Goal: Information Seeking & Learning: Learn about a topic

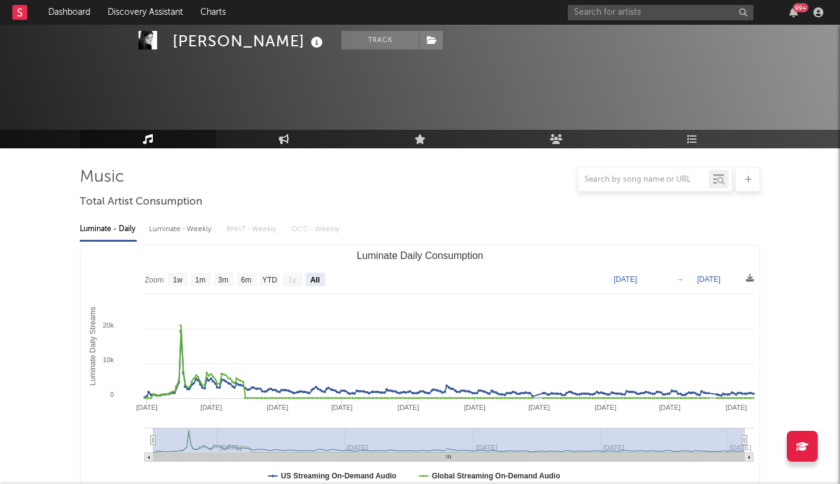
select select "All"
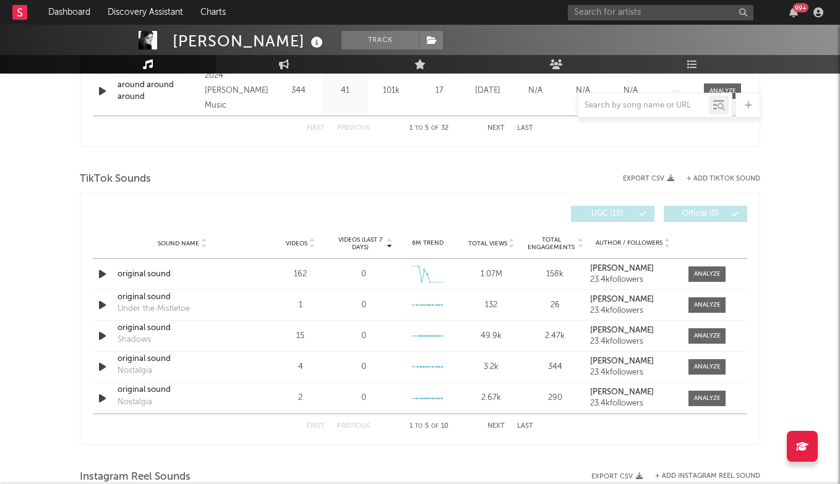
scroll to position [750, 0]
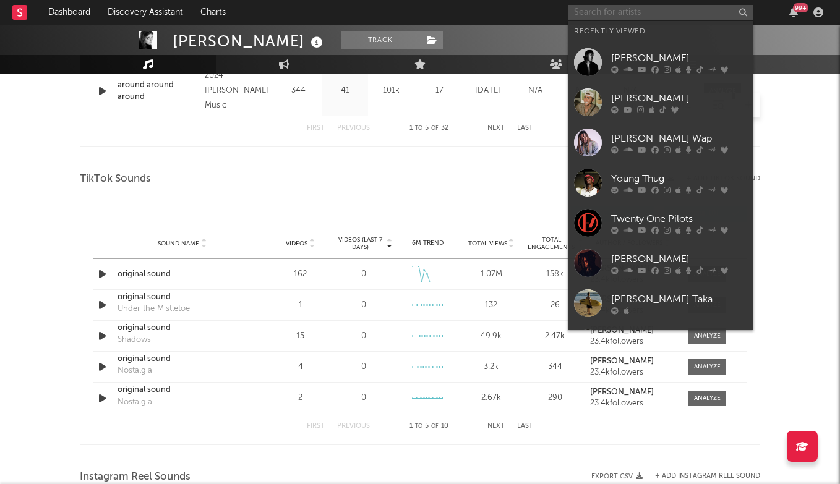
click at [627, 14] on input "text" at bounding box center [661, 12] width 186 height 15
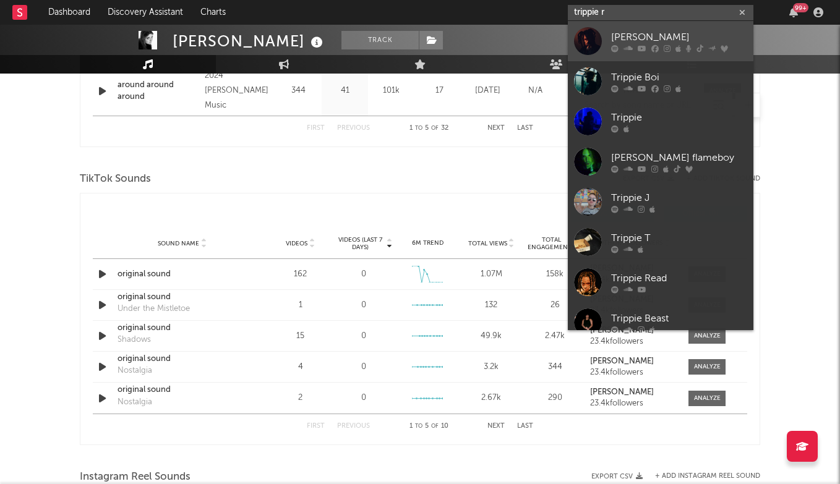
type input "trippie r"
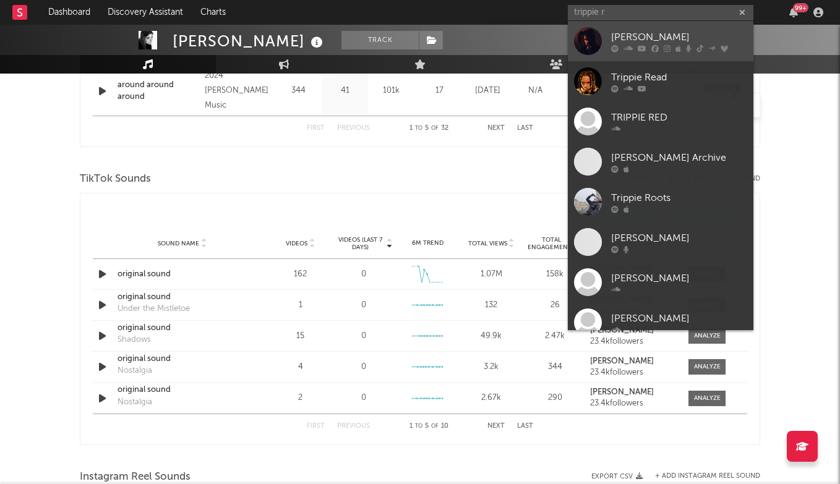
click at [649, 36] on div "[PERSON_NAME]" at bounding box center [679, 37] width 136 height 15
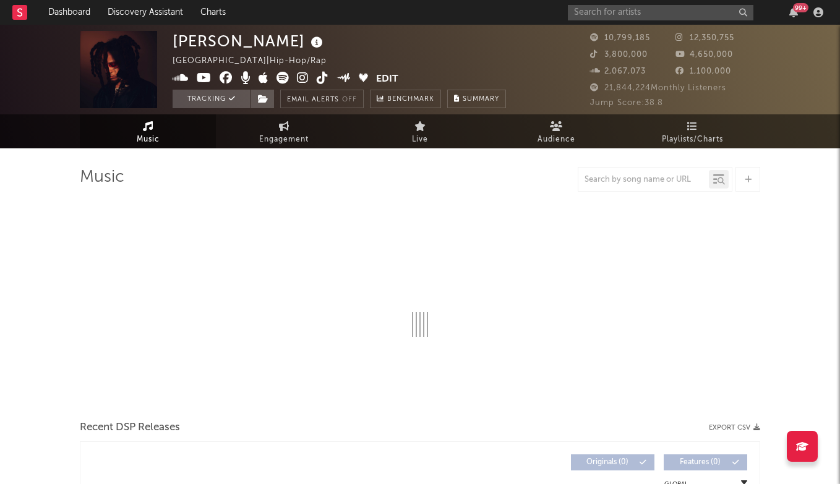
select select "6m"
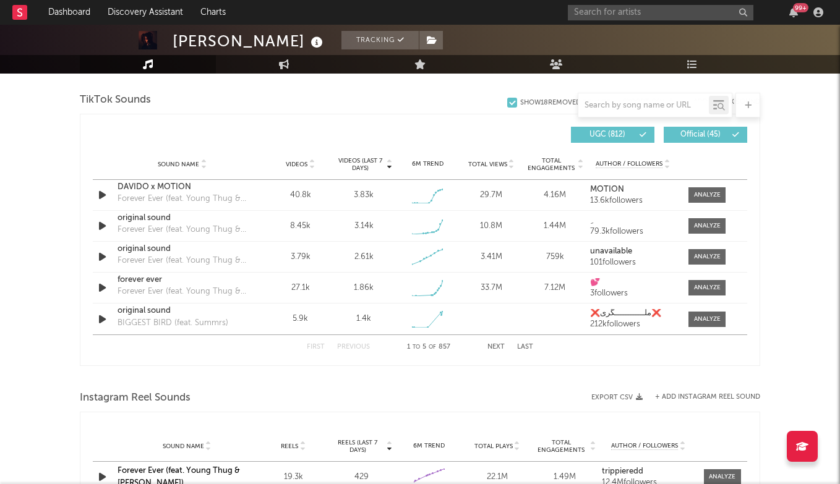
scroll to position [825, 0]
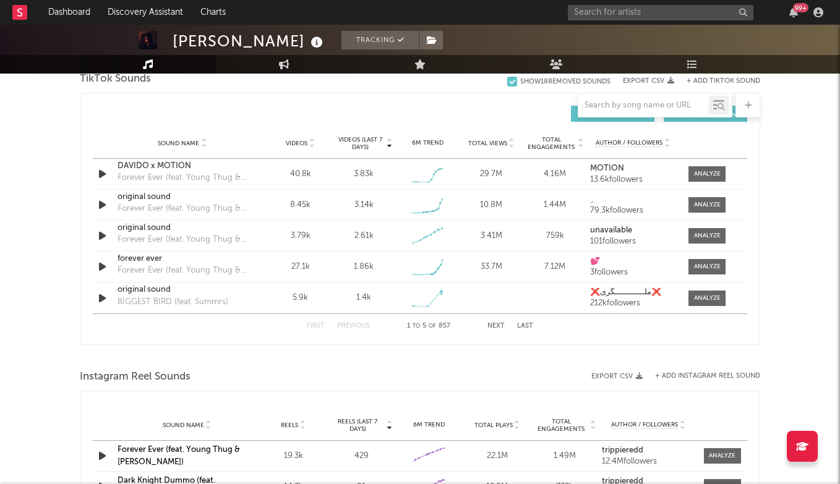
click at [489, 364] on div at bounding box center [420, 357] width 680 height 19
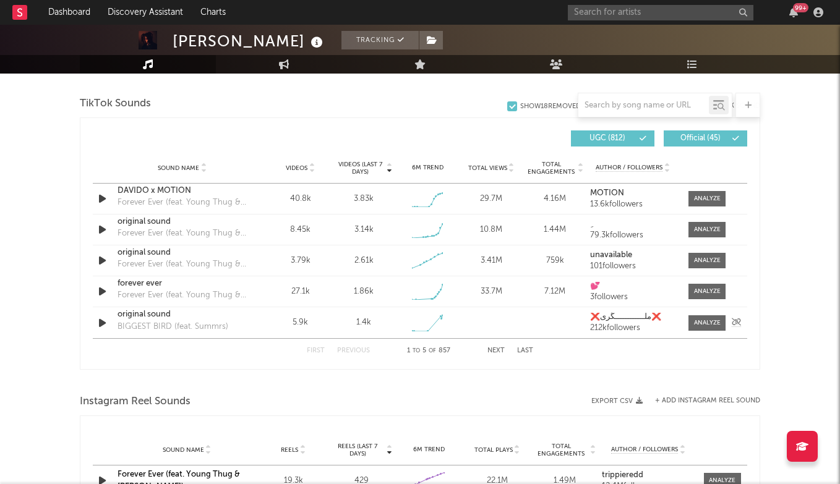
click at [499, 325] on div "Sound Name original sound BIGGEST BIRD (feat. Summrs) Videos 5.9k Videos (last …" at bounding box center [420, 322] width 654 height 31
click at [492, 353] on button "Next" at bounding box center [495, 351] width 17 height 7
click at [519, 350] on button "Last" at bounding box center [525, 351] width 16 height 7
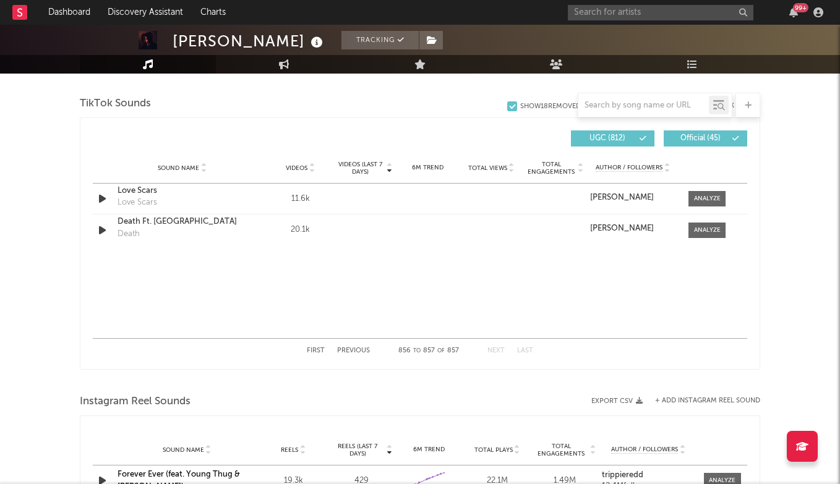
click at [357, 350] on button "Previous" at bounding box center [353, 351] width 33 height 7
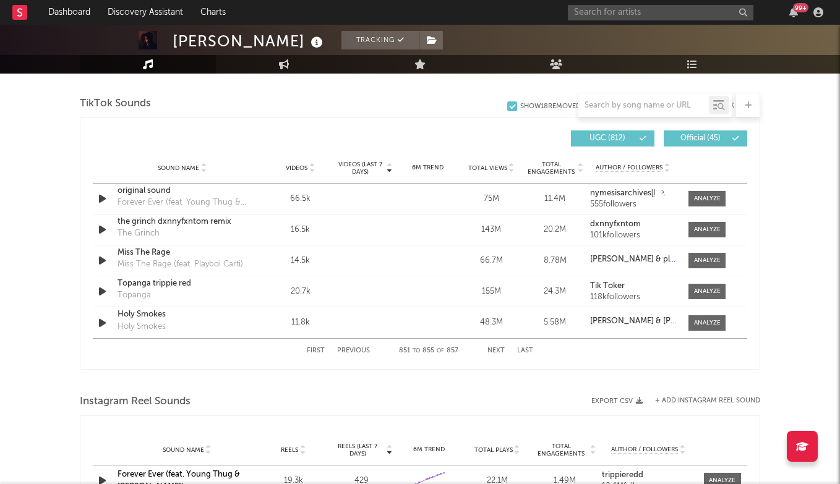
click at [357, 350] on button "Previous" at bounding box center [353, 351] width 33 height 7
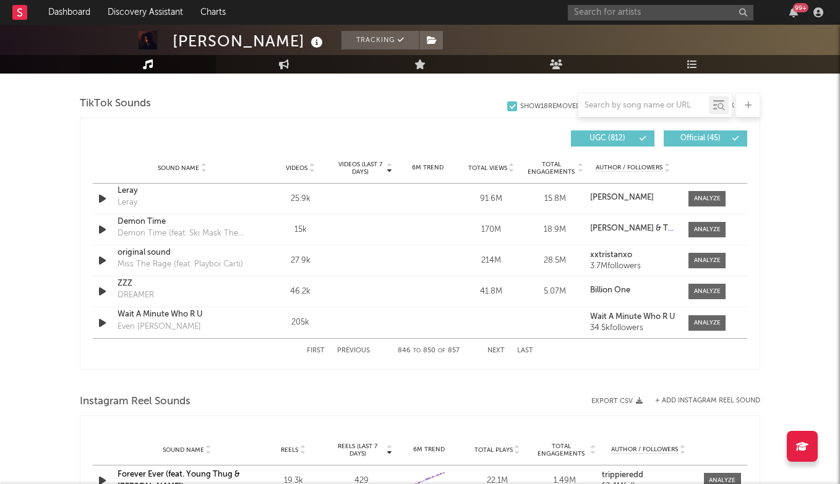
click at [357, 349] on button "Previous" at bounding box center [353, 351] width 33 height 7
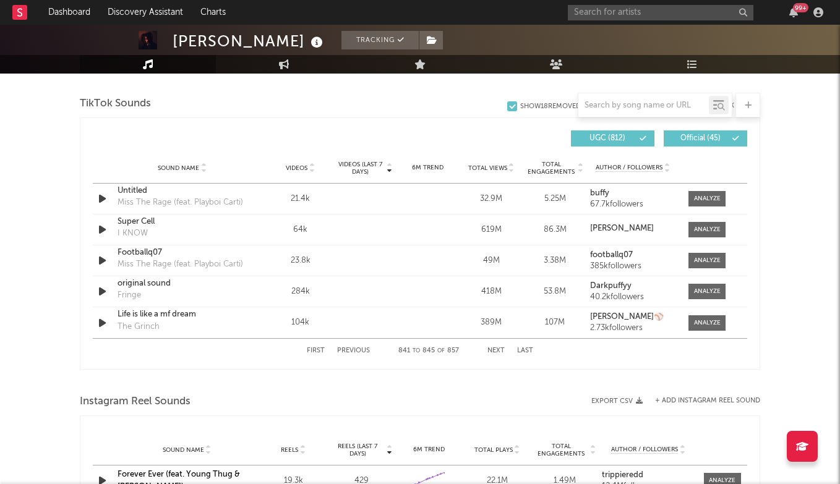
click at [357, 349] on button "Previous" at bounding box center [353, 351] width 33 height 7
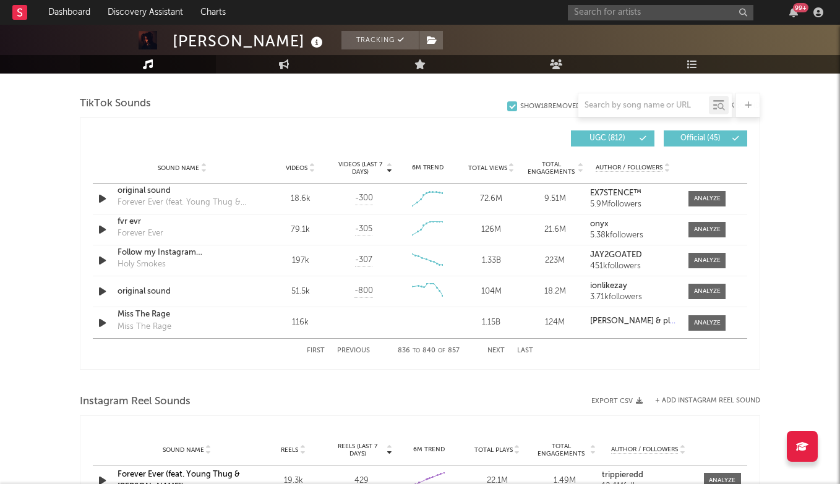
click at [357, 349] on button "Previous" at bounding box center [353, 351] width 33 height 7
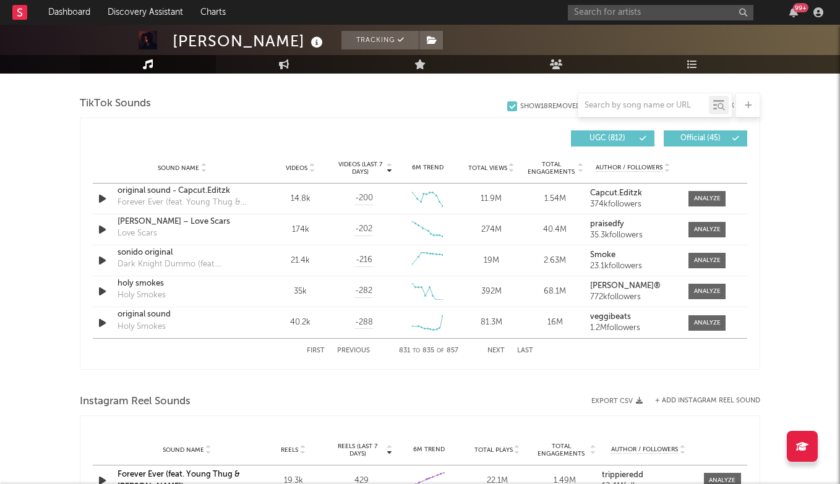
click at [320, 347] on div "First Previous 831 to 835 of 857 Next Last" at bounding box center [420, 351] width 226 height 24
click at [316, 348] on button "First" at bounding box center [316, 351] width 18 height 7
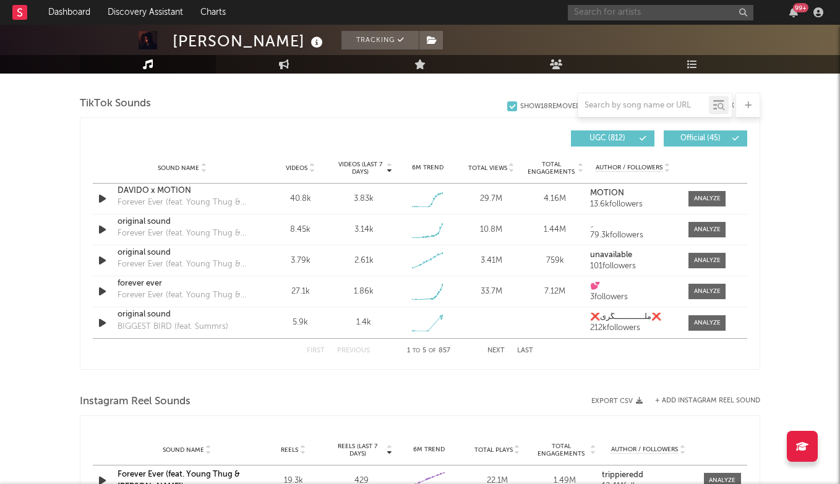
click at [651, 12] on input "text" at bounding box center [661, 12] width 186 height 15
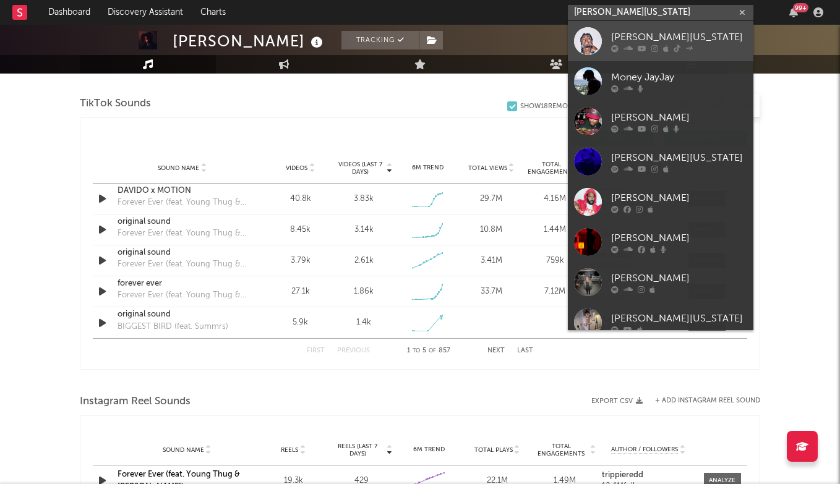
type input "[PERSON_NAME][US_STATE]"
click at [640, 38] on div "[PERSON_NAME][US_STATE]" at bounding box center [679, 37] width 136 height 15
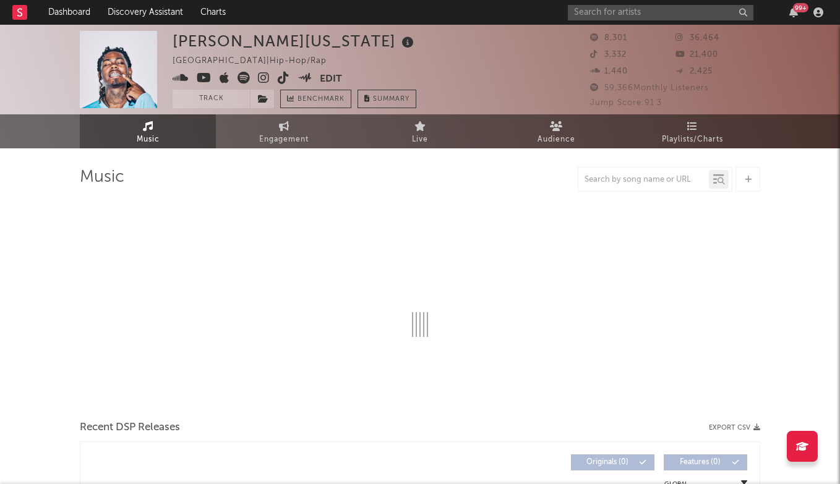
select select "6m"
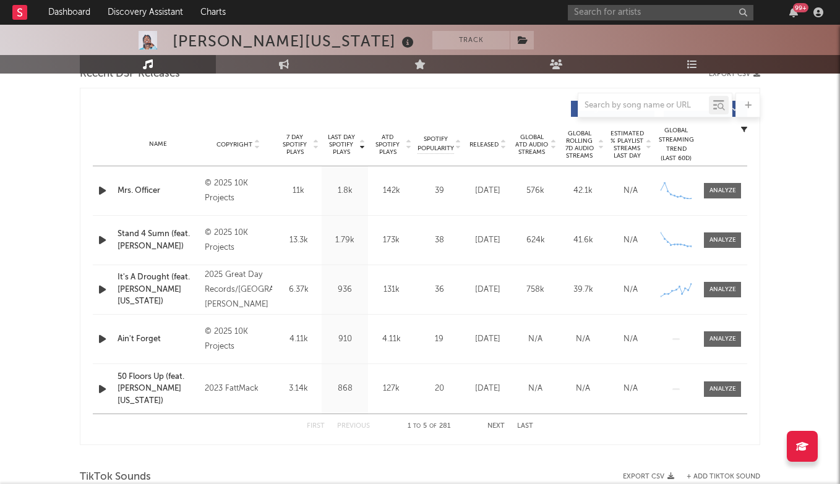
scroll to position [445, 0]
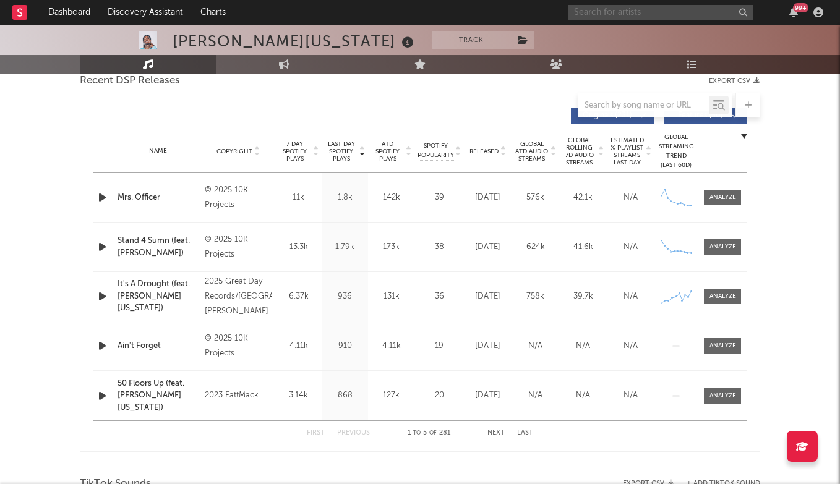
click at [605, 14] on input "text" at bounding box center [661, 12] width 186 height 15
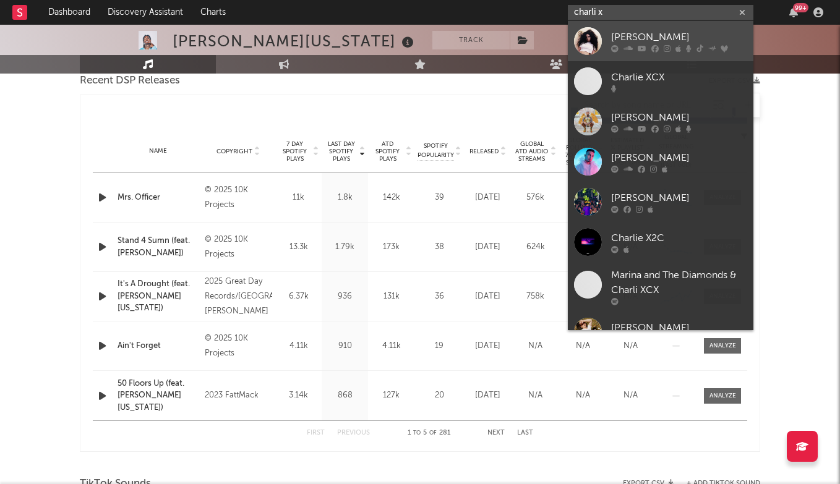
type input "charli x"
click at [670, 36] on div "[PERSON_NAME]" at bounding box center [679, 37] width 136 height 15
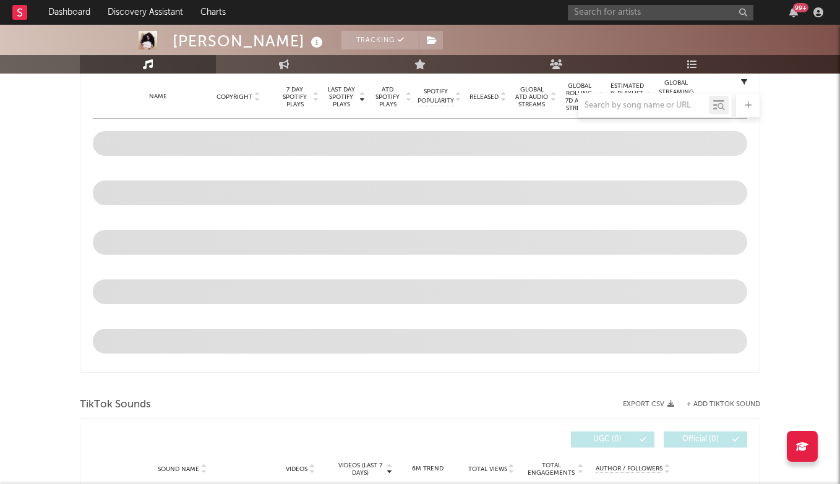
scroll to position [328, 0]
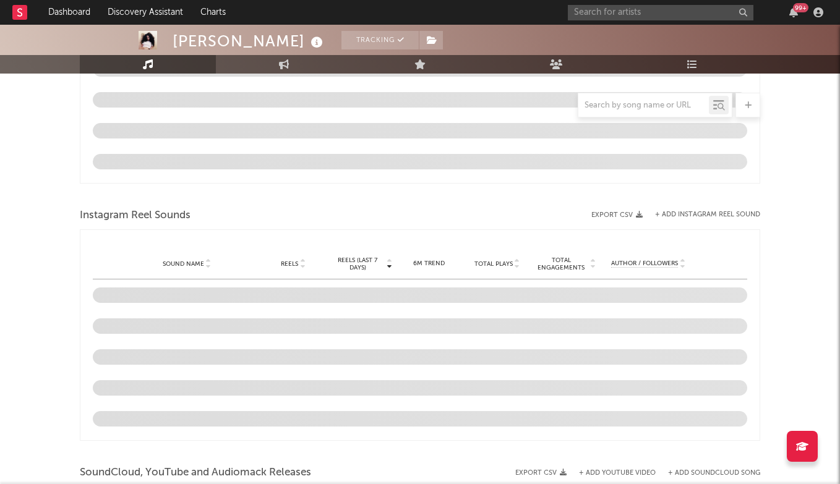
select select "6m"
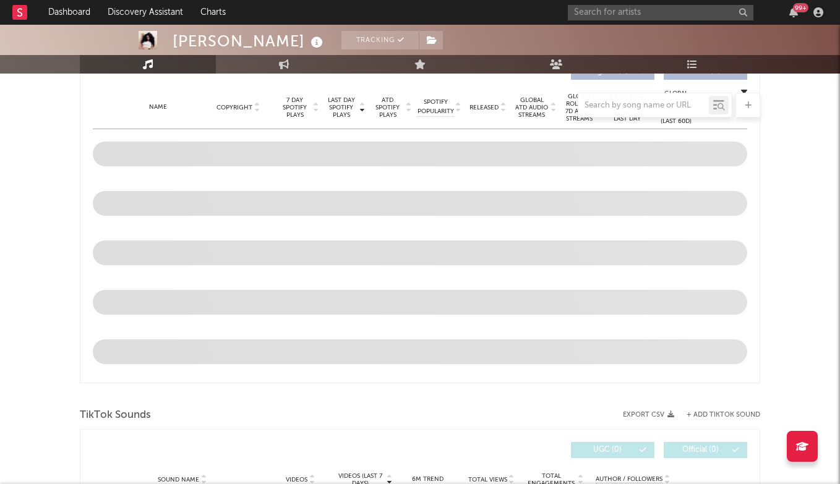
scroll to position [488, 0]
click at [643, 105] on input "text" at bounding box center [643, 106] width 130 height 10
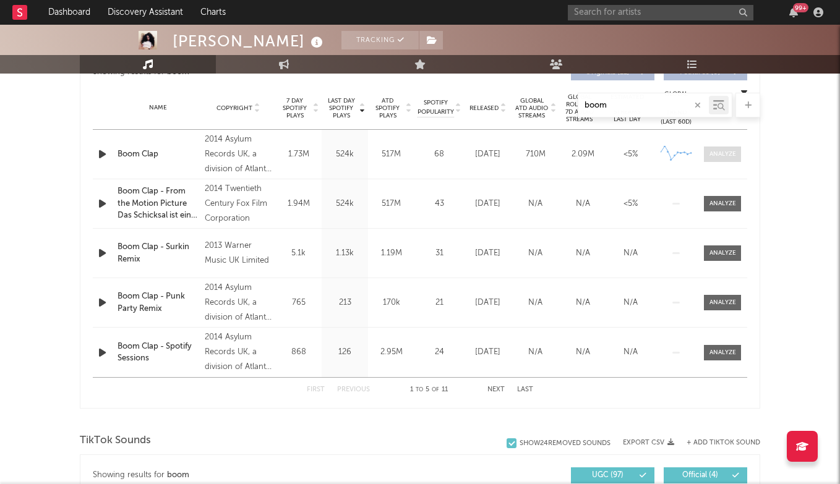
type input "boom"
click at [728, 153] on div at bounding box center [722, 154] width 27 height 9
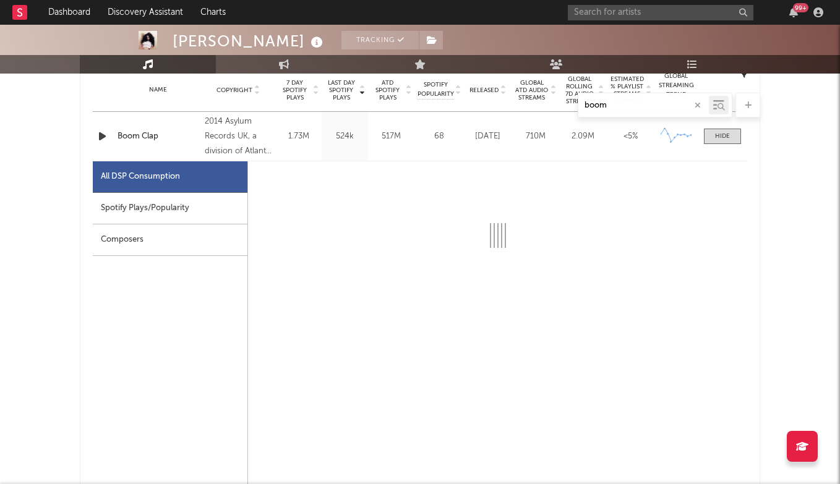
scroll to position [508, 0]
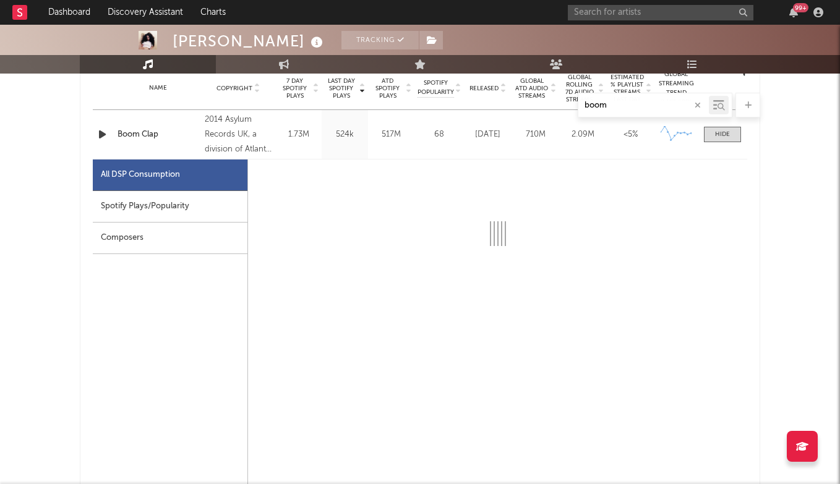
select select "6m"
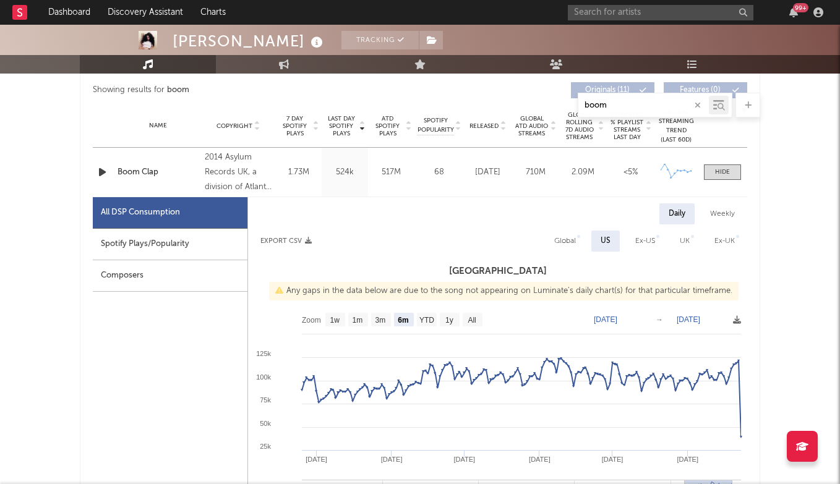
scroll to position [322, 0]
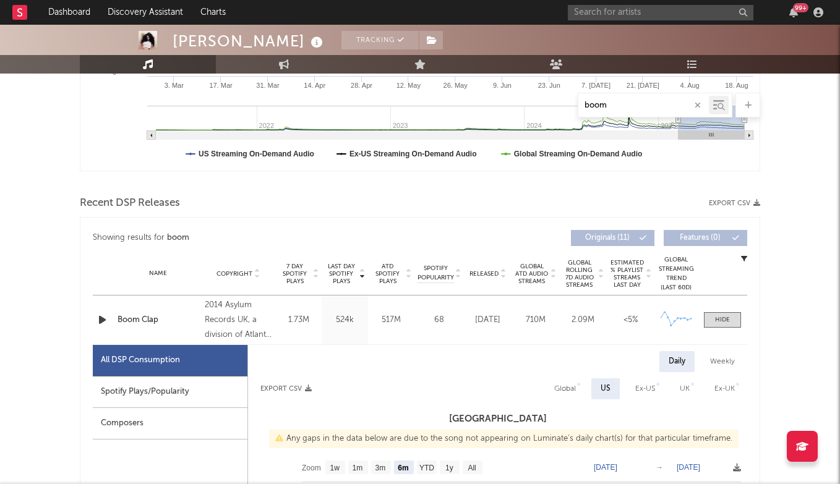
click at [701, 102] on button "button" at bounding box center [698, 106] width 10 height 12
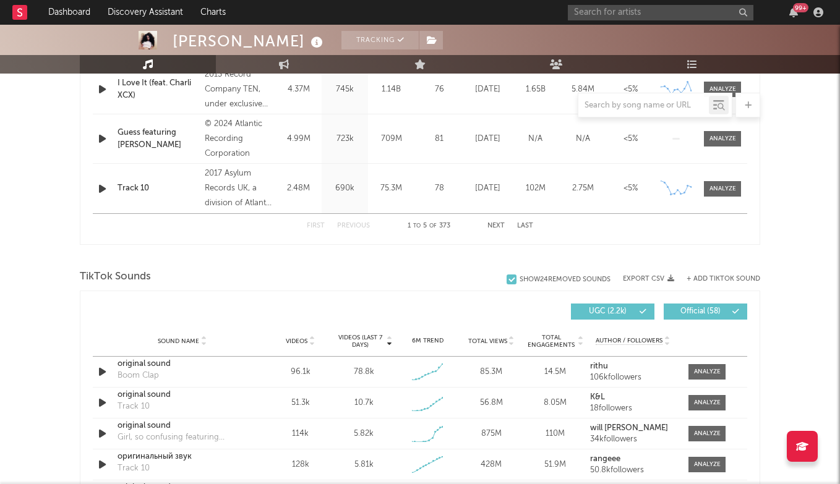
scroll to position [800, 0]
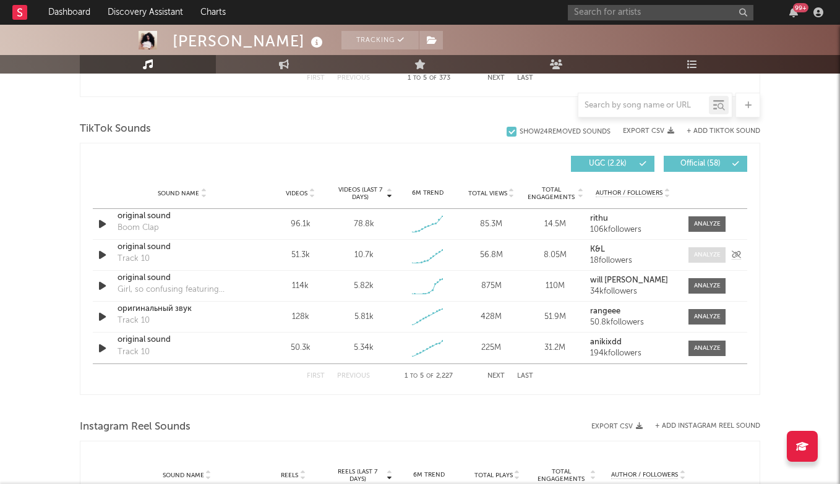
click at [709, 254] on div at bounding box center [707, 254] width 27 height 9
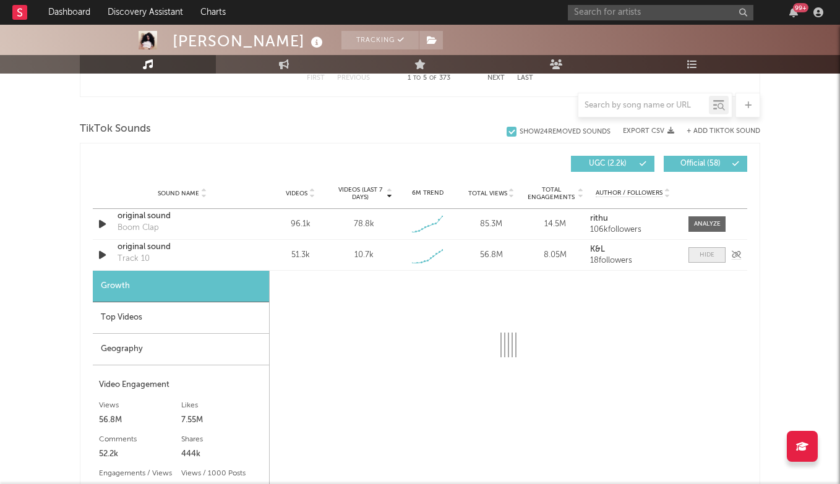
select select "1w"
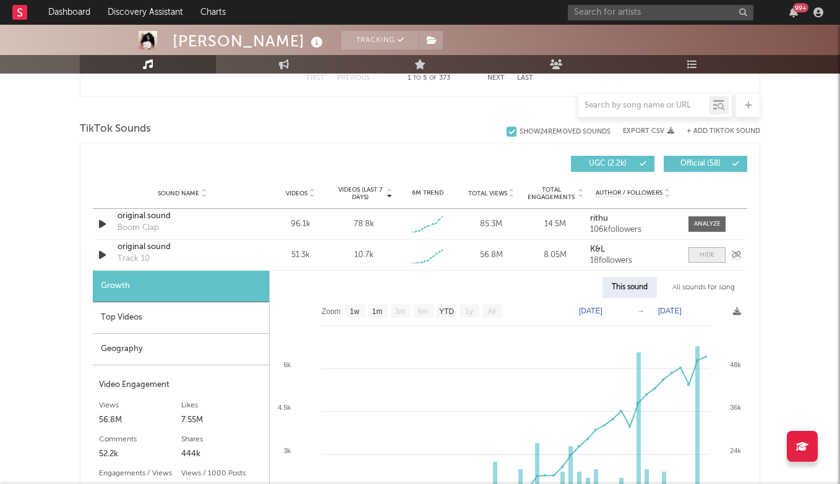
click at [714, 257] on div at bounding box center [707, 254] width 15 height 9
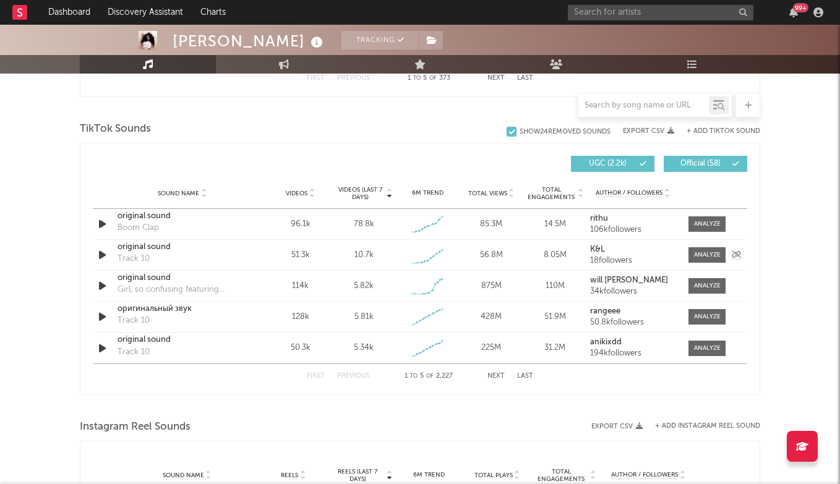
click at [168, 250] on div "original sound" at bounding box center [182, 247] width 129 height 12
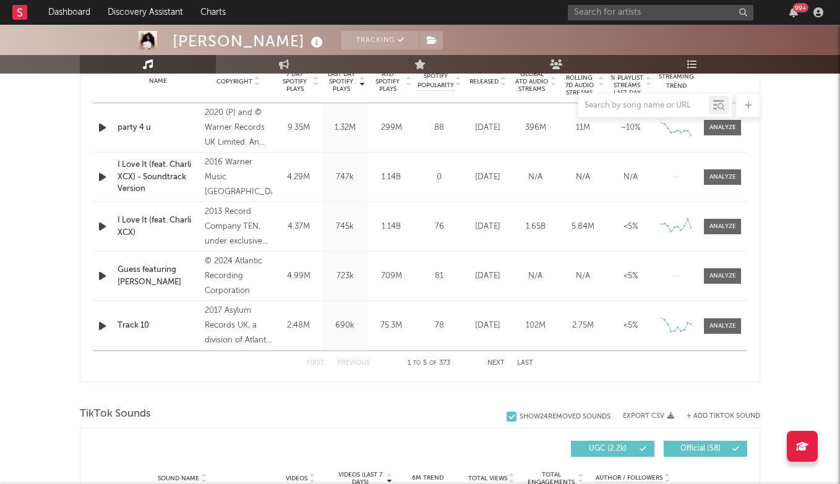
scroll to position [518, 0]
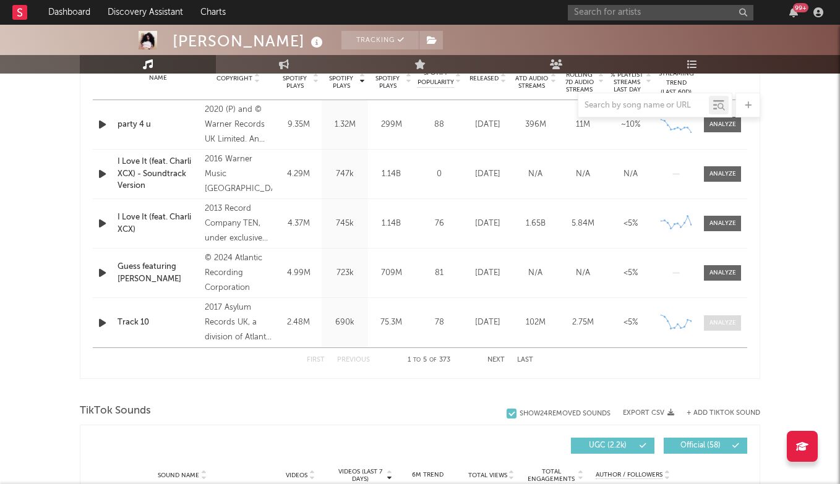
click at [720, 328] on span at bounding box center [722, 322] width 37 height 15
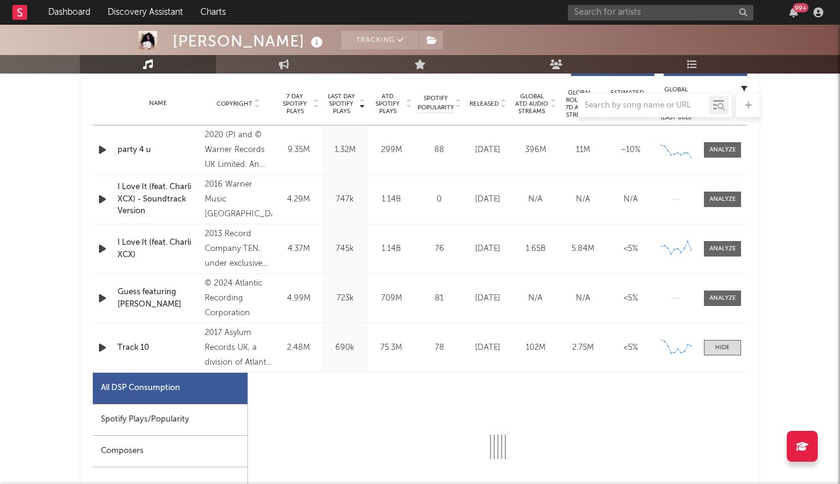
scroll to position [487, 0]
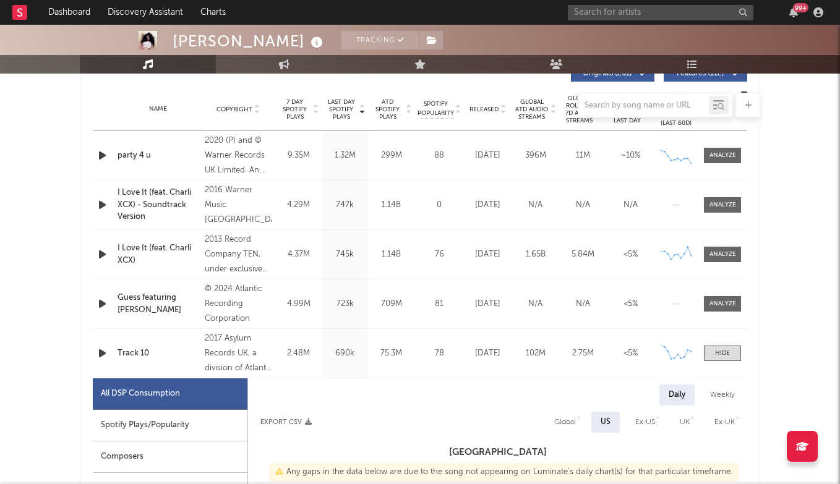
select select "6m"
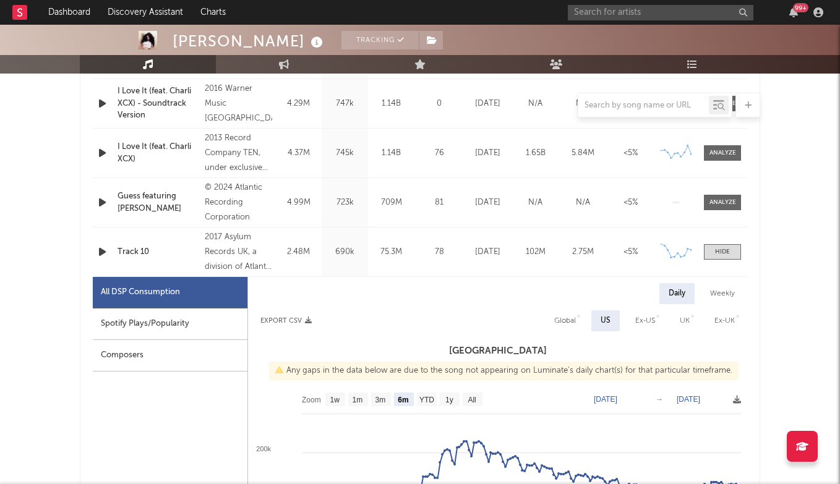
scroll to position [568, 0]
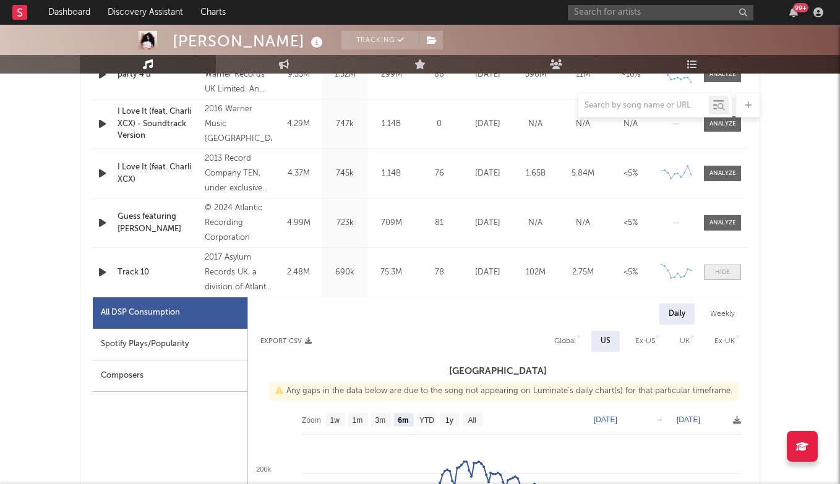
click at [708, 274] on span at bounding box center [722, 272] width 37 height 15
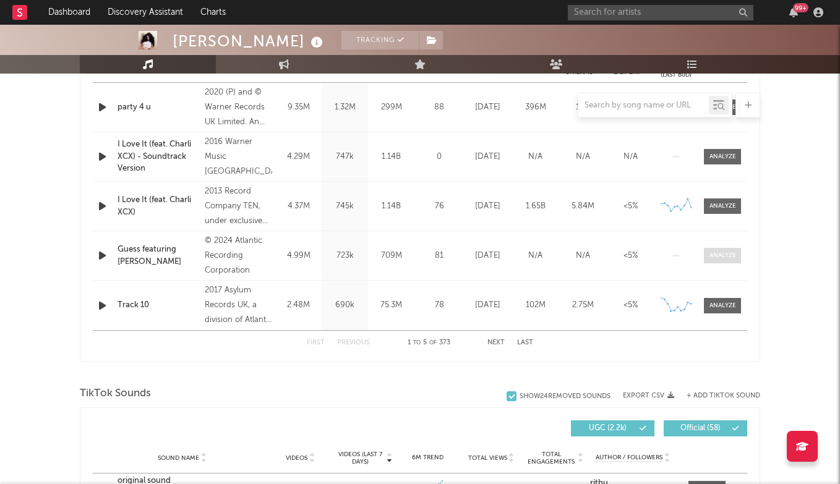
scroll to position [533, 0]
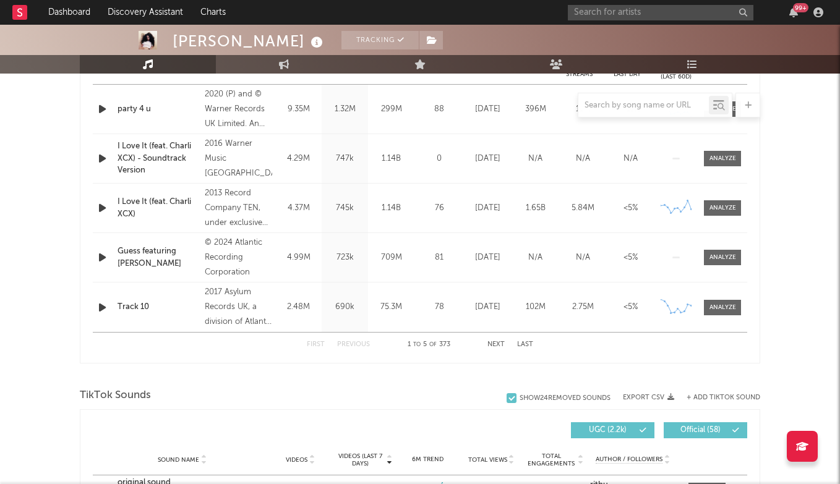
click at [716, 199] on div "Name I Love It (feat. Charli XCX) Copyright 2013 Record Company TEN, under excl…" at bounding box center [420, 208] width 654 height 49
click at [723, 207] on div at bounding box center [722, 207] width 27 height 9
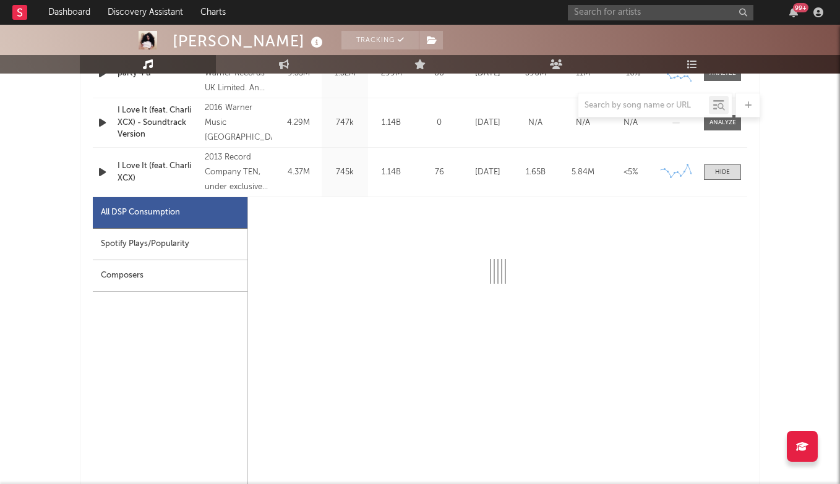
scroll to position [560, 0]
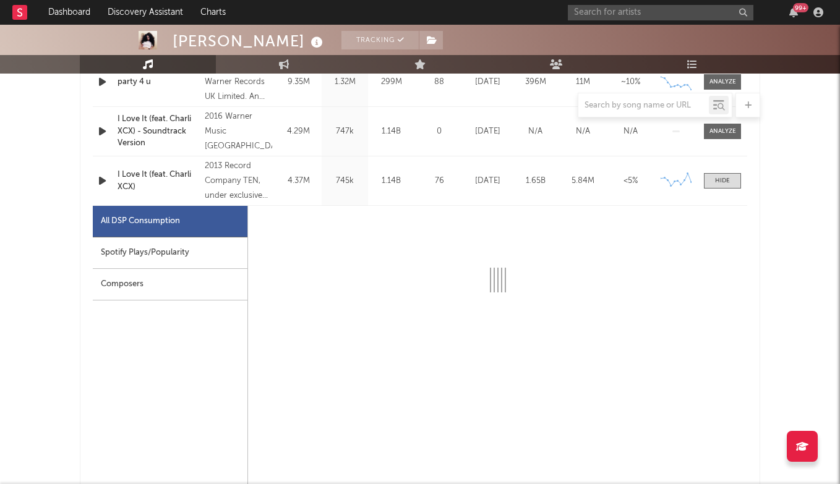
select select "6m"
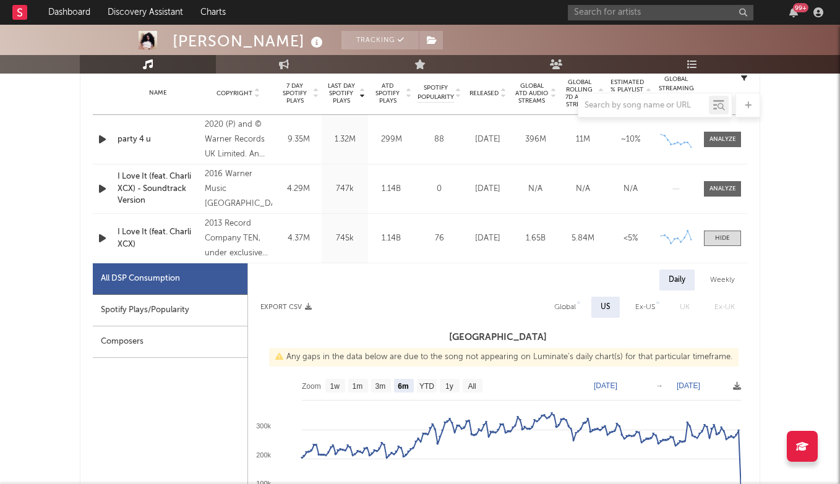
scroll to position [486, 0]
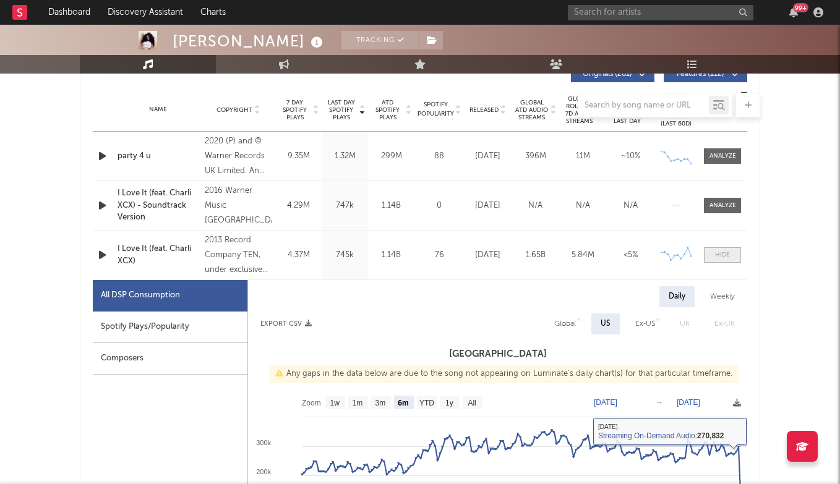
click at [729, 251] on div at bounding box center [722, 254] width 15 height 9
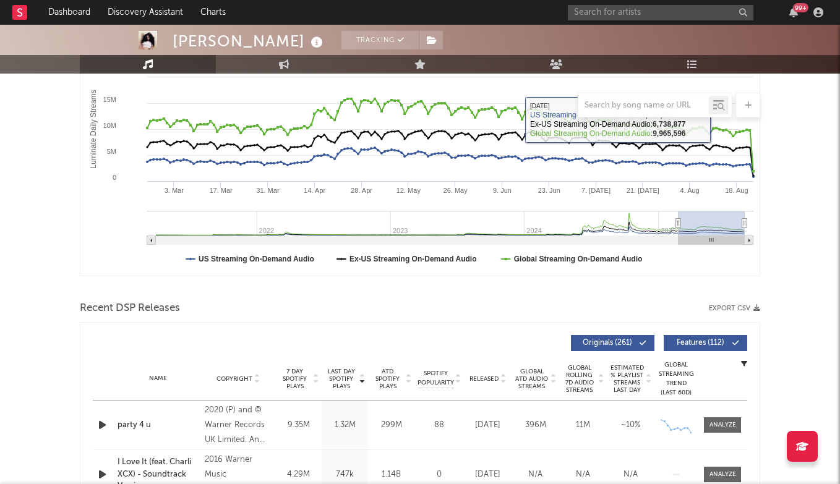
scroll to position [203, 0]
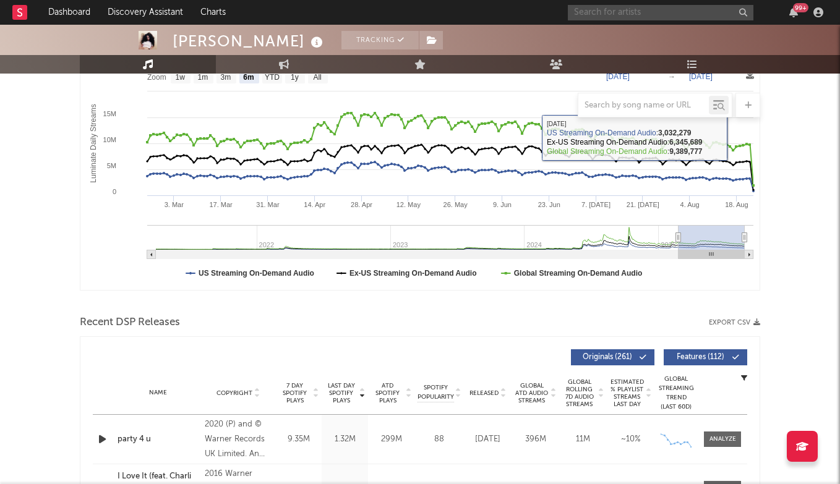
click at [634, 14] on input "text" at bounding box center [661, 12] width 186 height 15
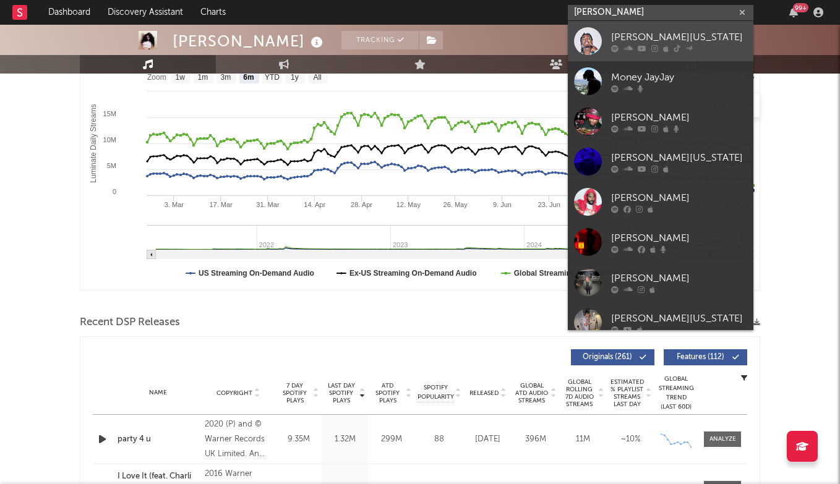
type input "[PERSON_NAME]"
click at [657, 40] on div "[PERSON_NAME][US_STATE]" at bounding box center [679, 37] width 136 height 15
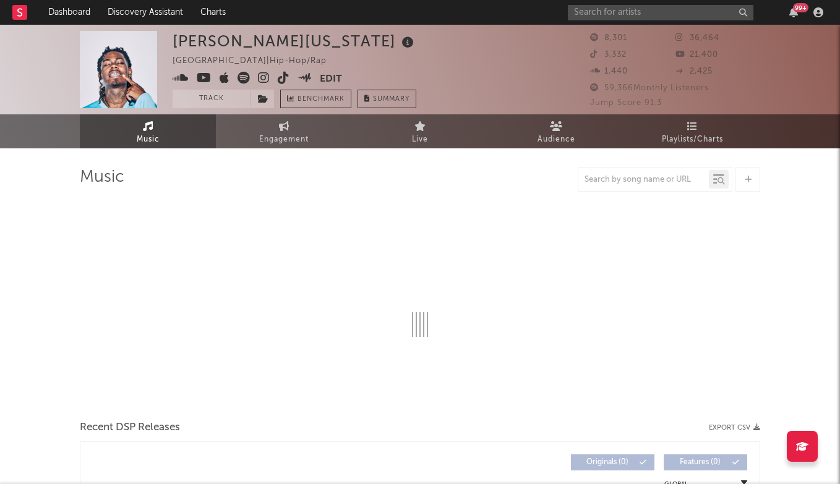
select select "6m"
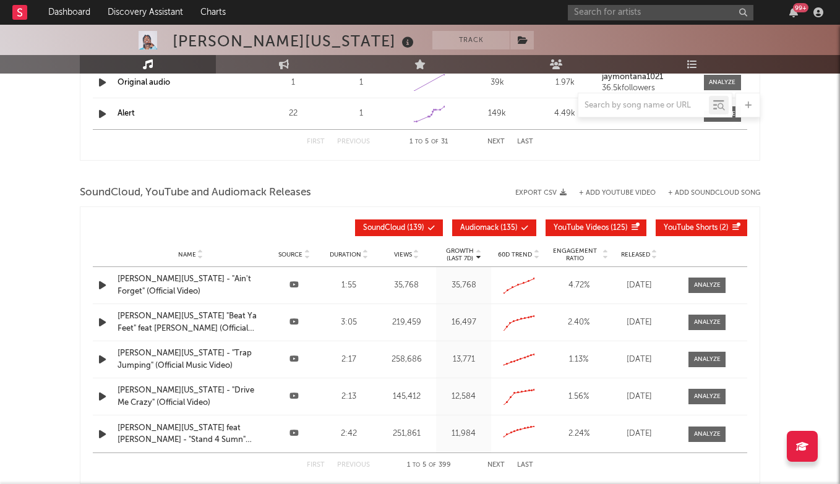
scroll to position [1262, 0]
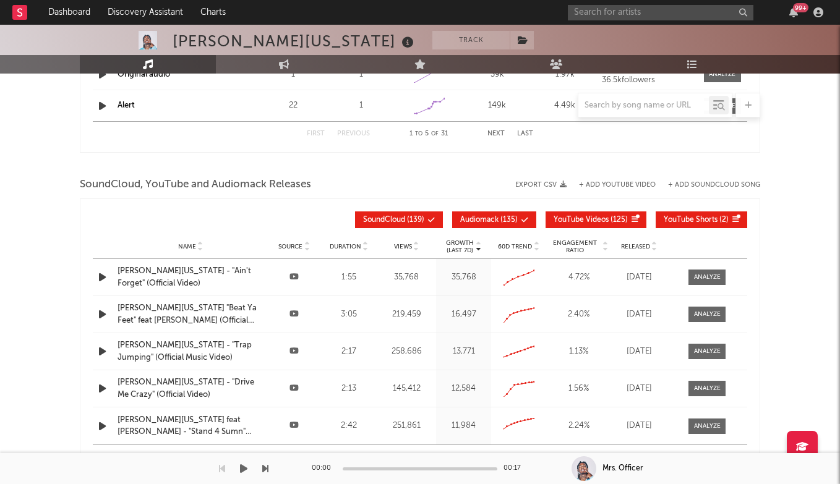
click at [495, 455] on button "Next" at bounding box center [495, 457] width 17 height 7
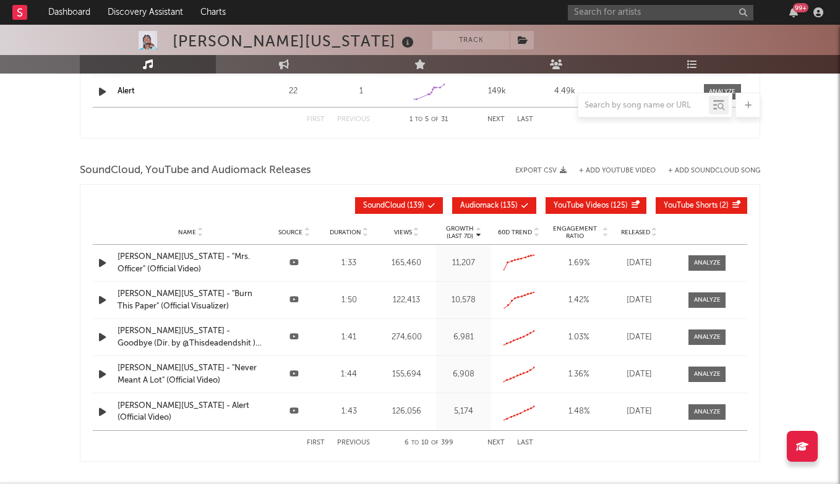
scroll to position [1283, 0]
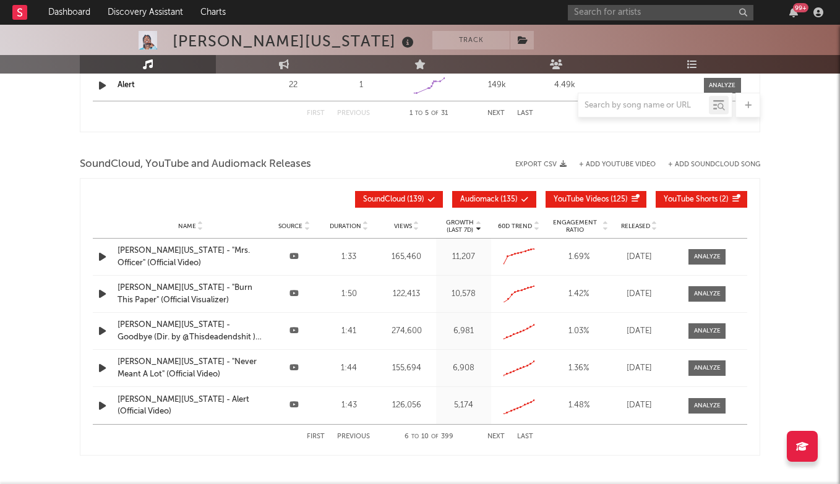
click at [358, 438] on button "Previous" at bounding box center [353, 437] width 33 height 7
click at [698, 260] on div at bounding box center [707, 256] width 27 height 9
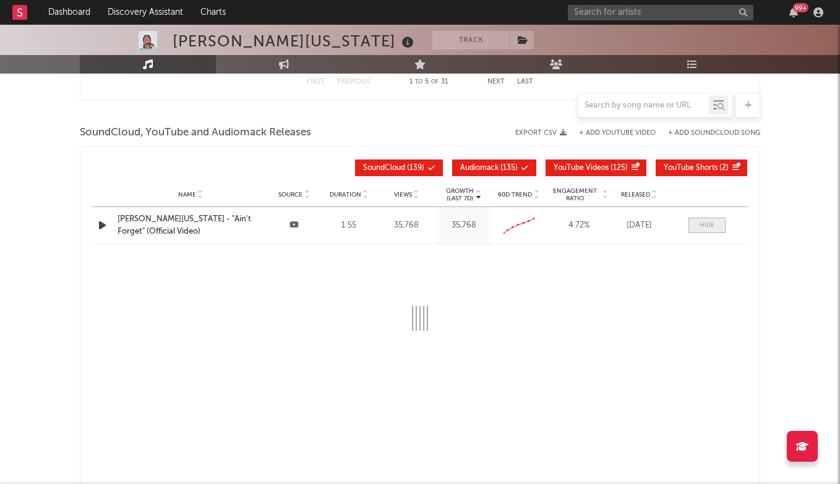
select select "1w"
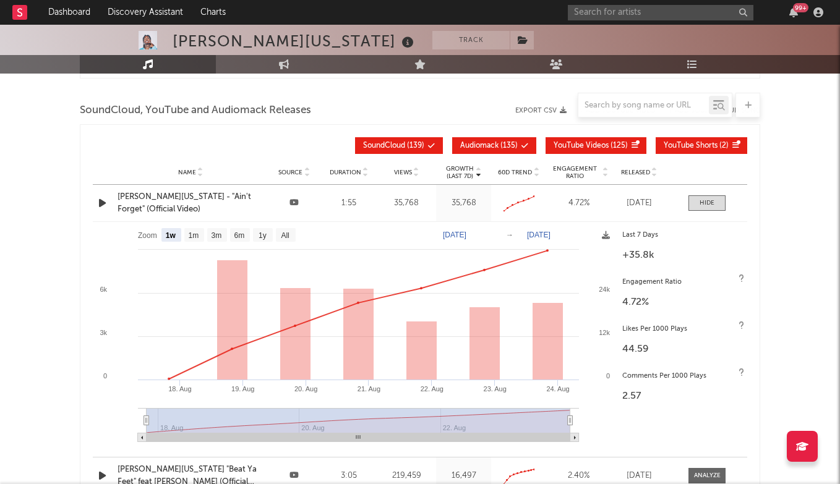
scroll to position [1319, 0]
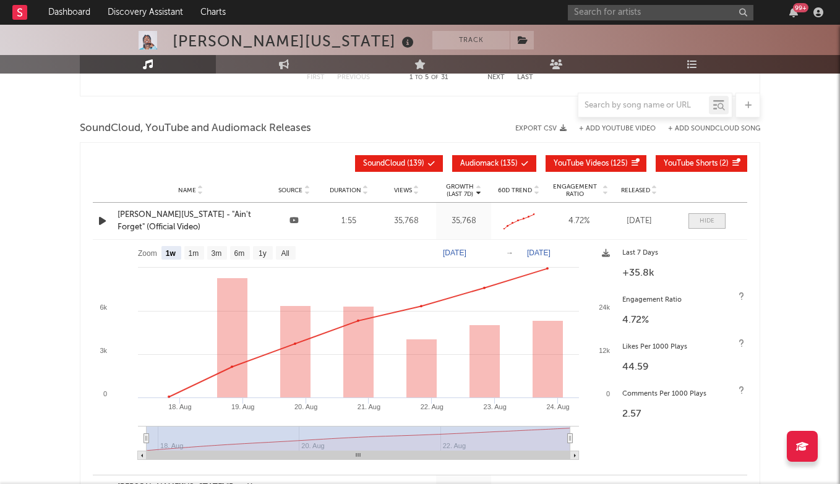
click at [715, 220] on span at bounding box center [706, 220] width 37 height 15
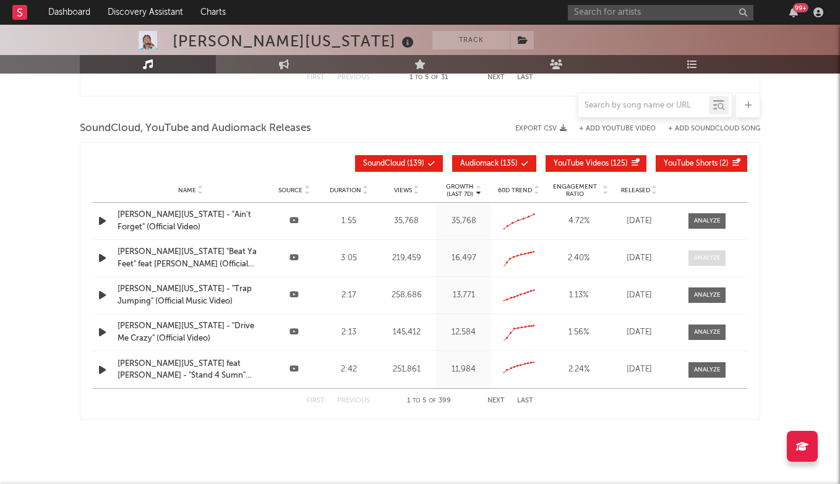
click at [702, 261] on div at bounding box center [707, 258] width 27 height 9
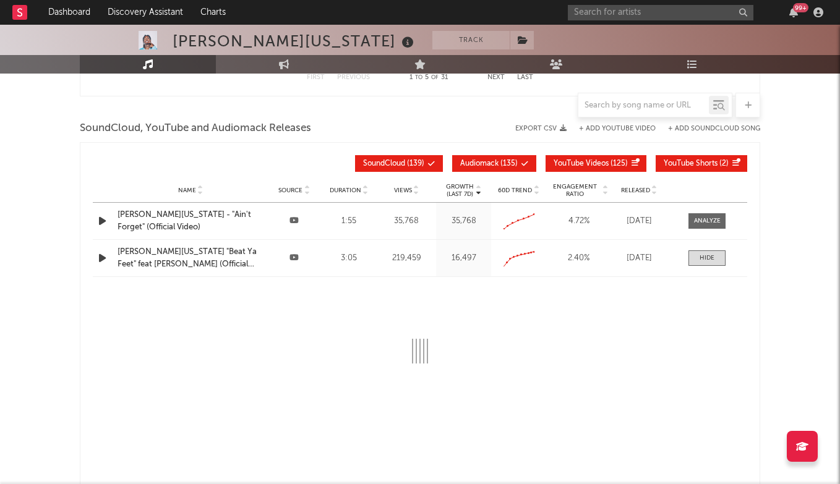
select select "All"
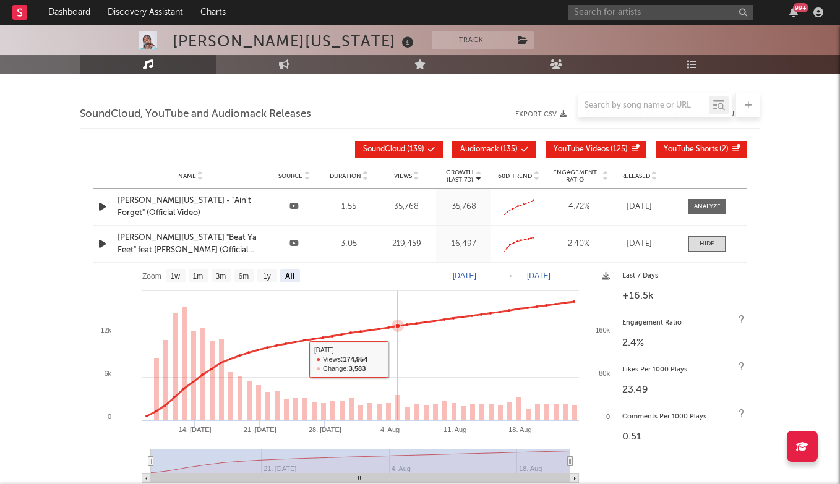
scroll to position [1341, 0]
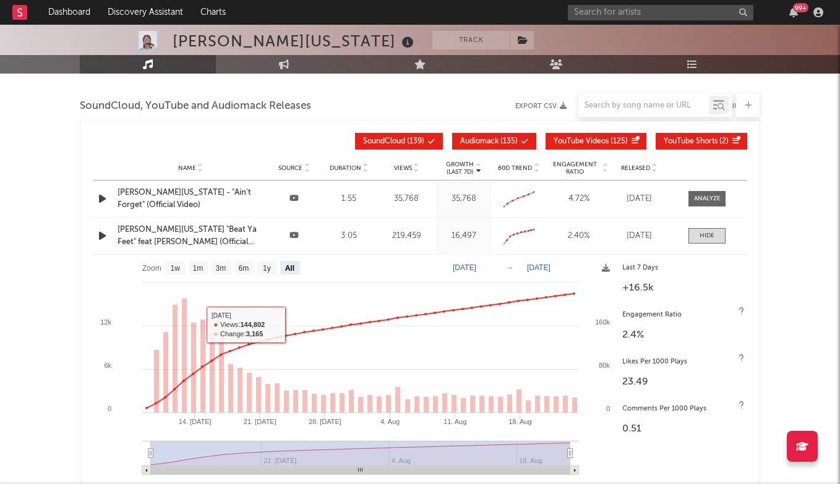
click at [712, 227] on div "Name [PERSON_NAME][US_STATE] "Beat Ya Feet" feat [PERSON_NAME] (Official Video)…" at bounding box center [420, 236] width 654 height 36
click at [709, 235] on div at bounding box center [707, 235] width 15 height 9
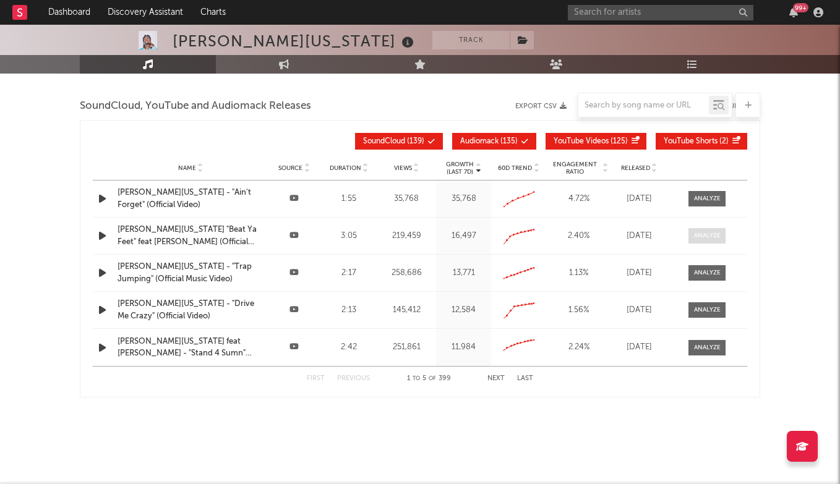
scroll to position [1343, 0]
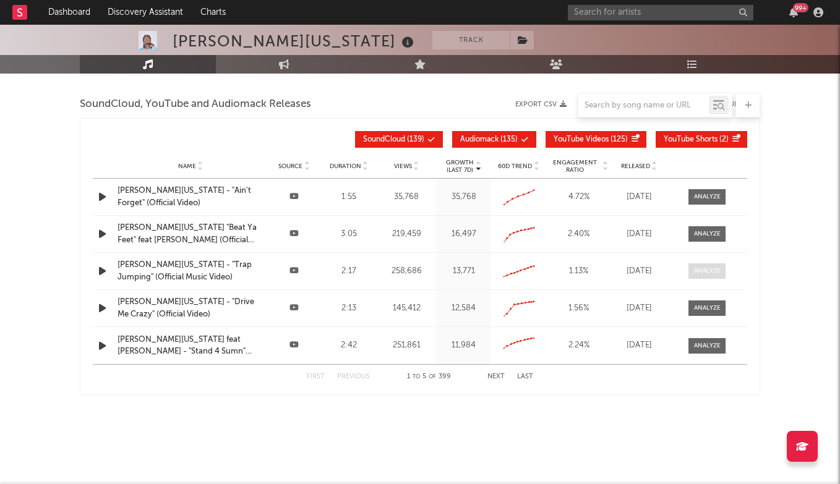
click at [706, 272] on div at bounding box center [707, 271] width 27 height 9
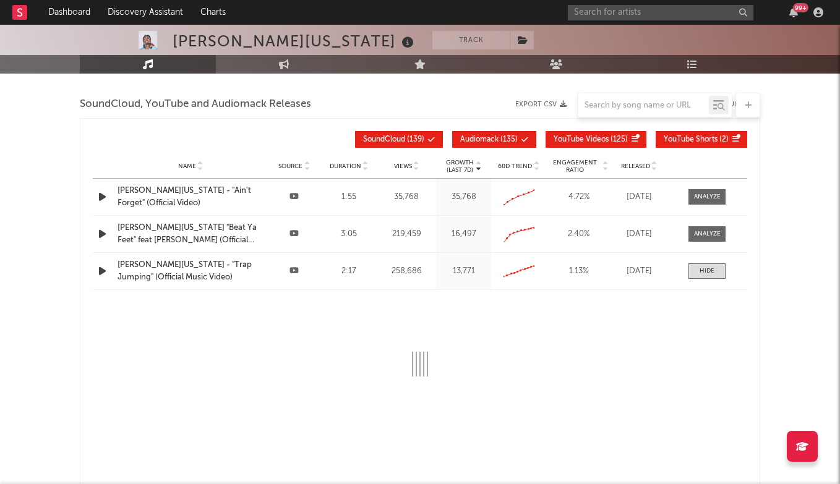
select select "All"
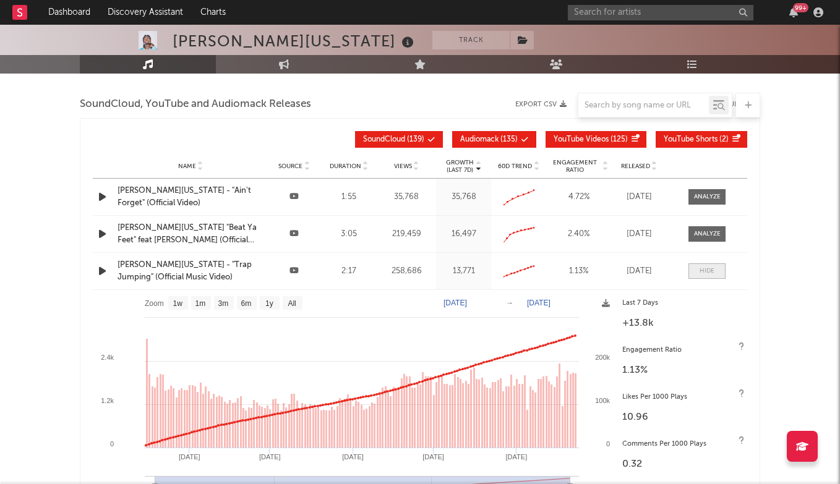
click at [714, 263] on span at bounding box center [706, 270] width 37 height 15
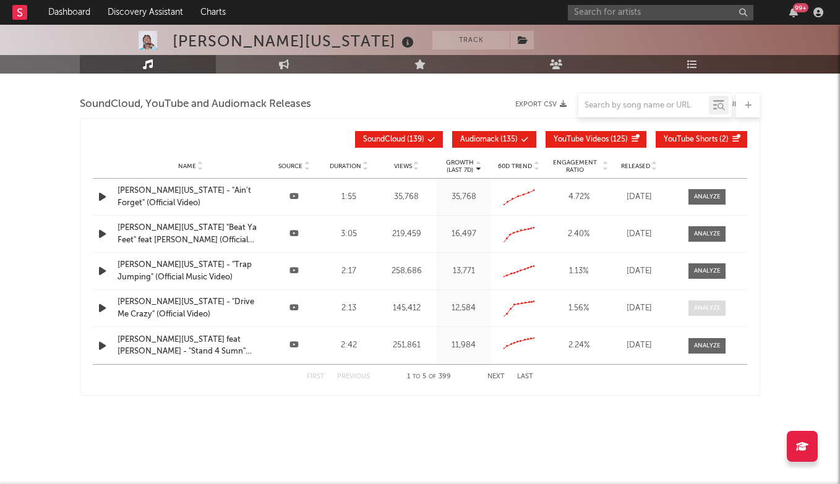
click at [700, 309] on div at bounding box center [707, 308] width 27 height 9
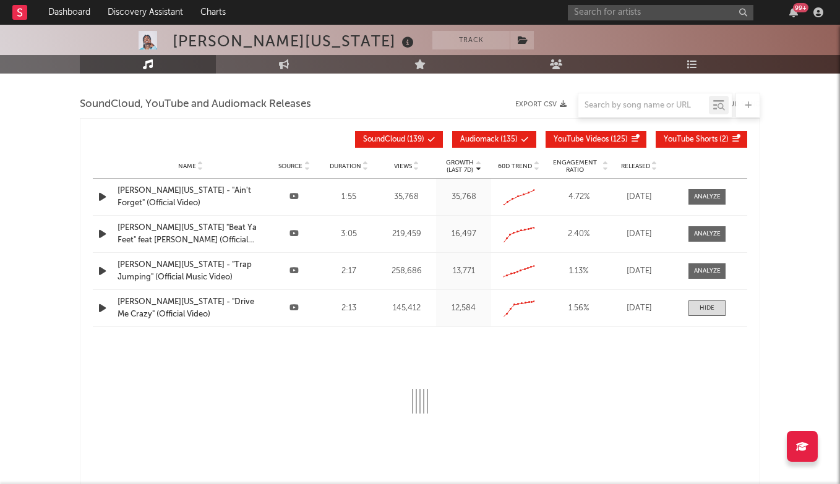
select select "All"
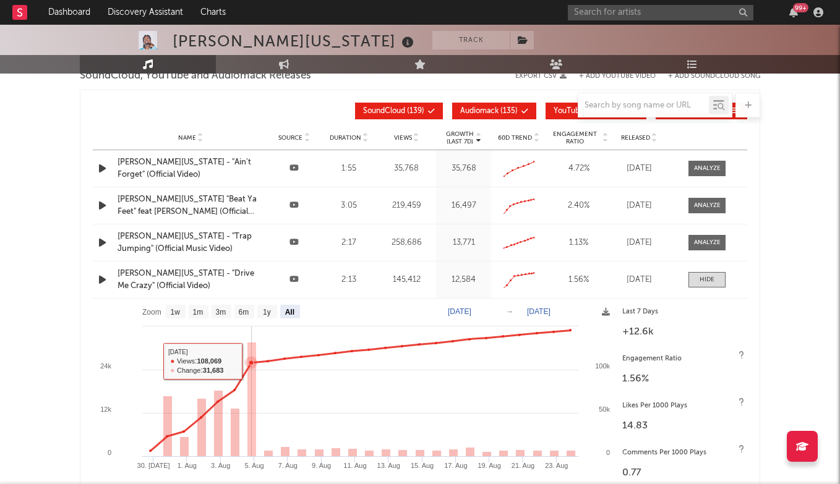
scroll to position [1369, 0]
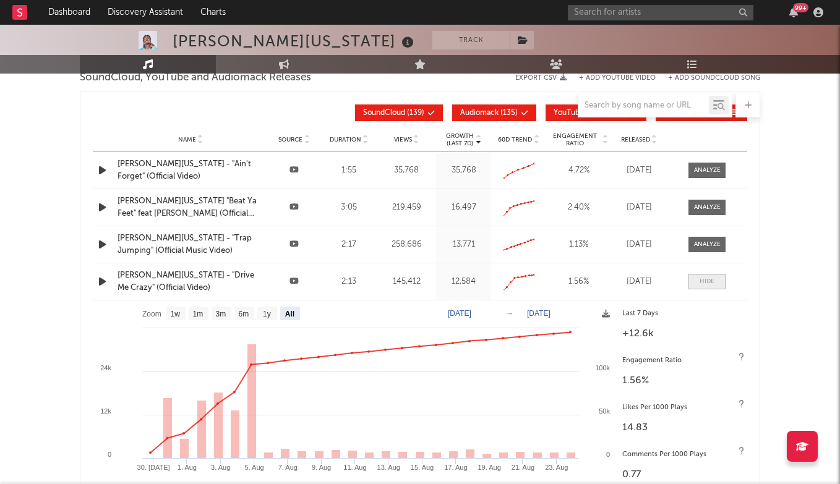
click at [704, 278] on div at bounding box center [707, 281] width 15 height 9
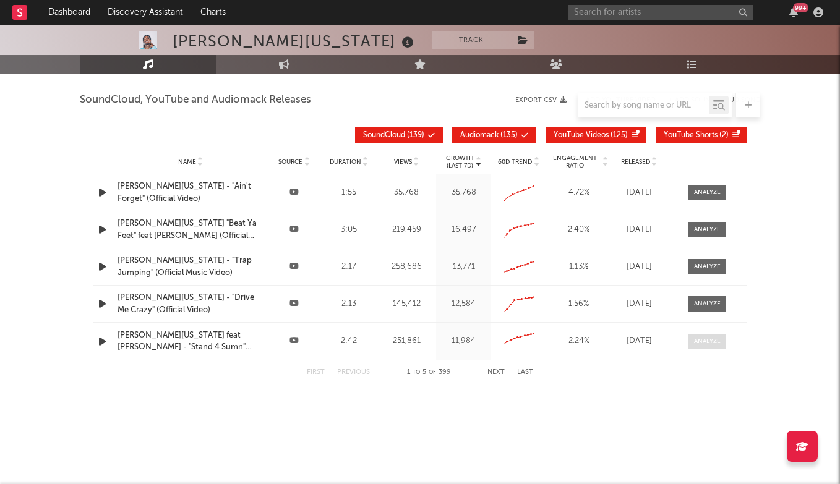
click at [711, 344] on div at bounding box center [707, 341] width 27 height 9
select select "All"
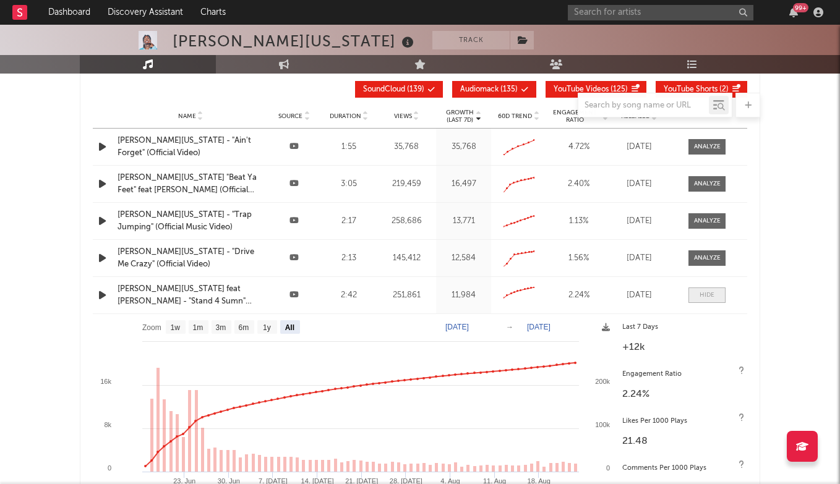
scroll to position [1430, 0]
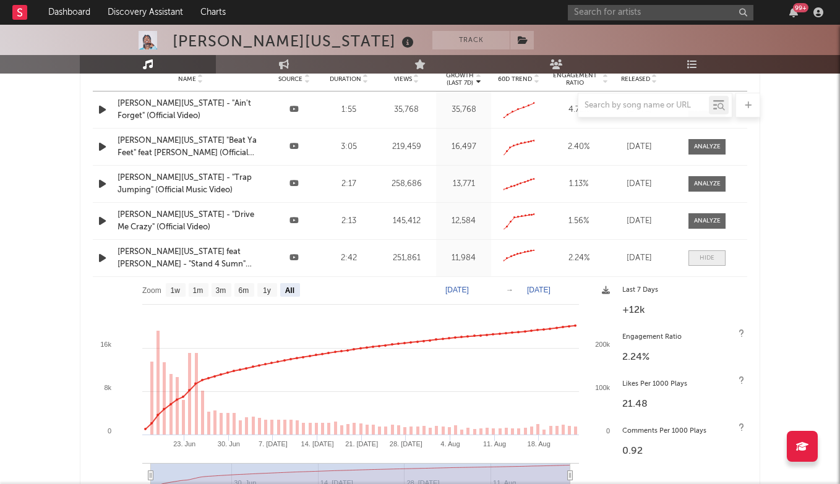
click at [714, 252] on span at bounding box center [706, 257] width 37 height 15
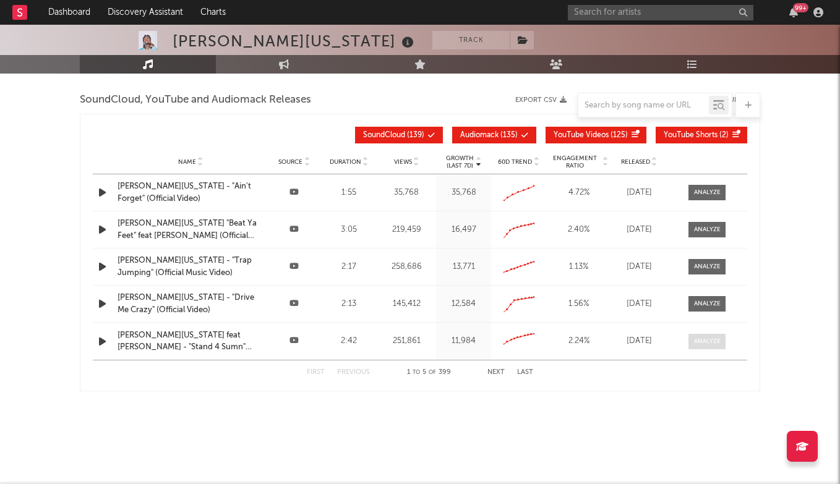
scroll to position [1347, 0]
click at [708, 302] on div at bounding box center [707, 303] width 27 height 9
select select "All"
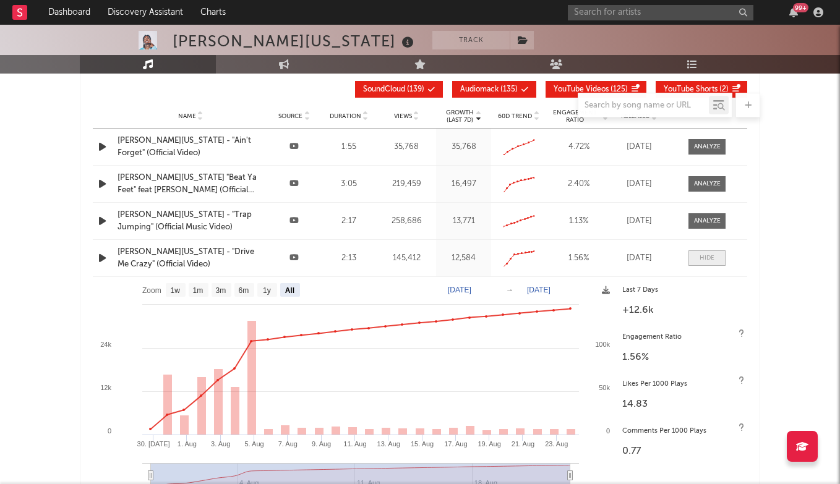
scroll to position [1404, 0]
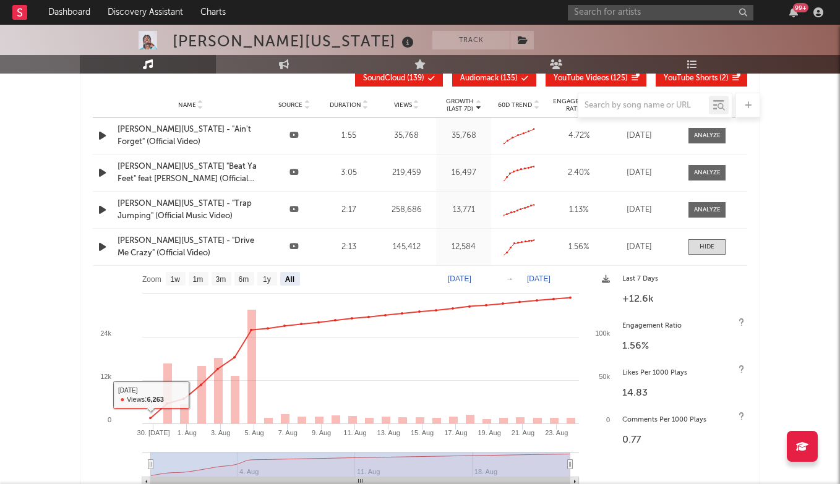
click at [156, 240] on div "[PERSON_NAME][US_STATE] - "Drive Me Crazy" (Official Video)" at bounding box center [191, 247] width 146 height 24
click at [713, 246] on div at bounding box center [707, 246] width 15 height 9
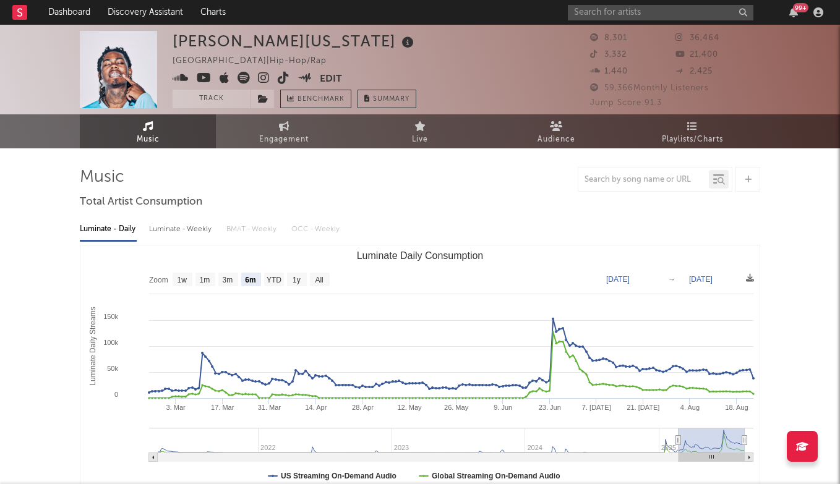
scroll to position [0, 0]
click at [647, 11] on input "text" at bounding box center [661, 12] width 186 height 15
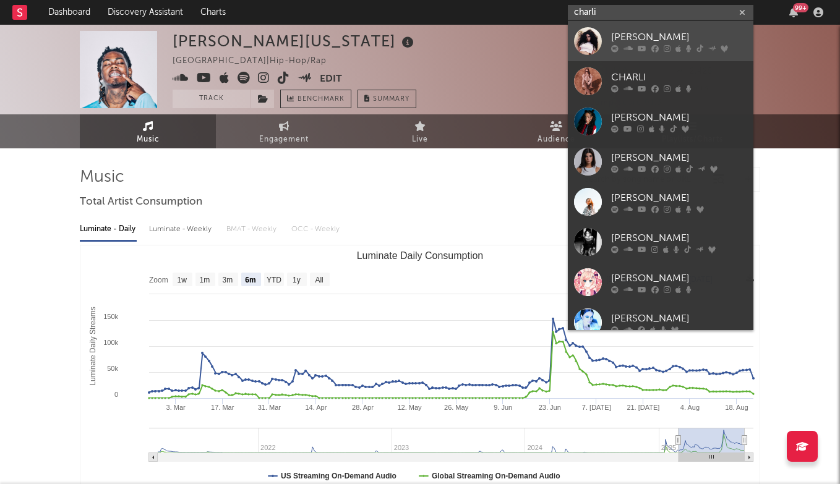
type input "charli"
click at [664, 35] on div "[PERSON_NAME]" at bounding box center [679, 37] width 136 height 15
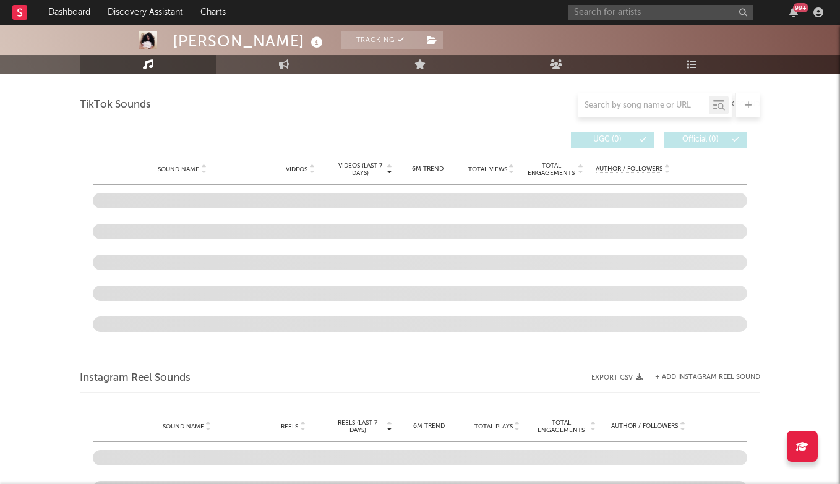
scroll to position [706, 0]
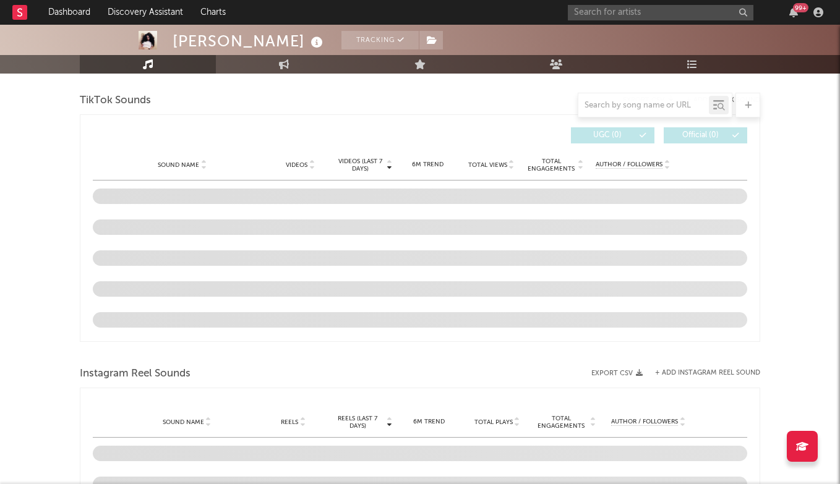
select select "6m"
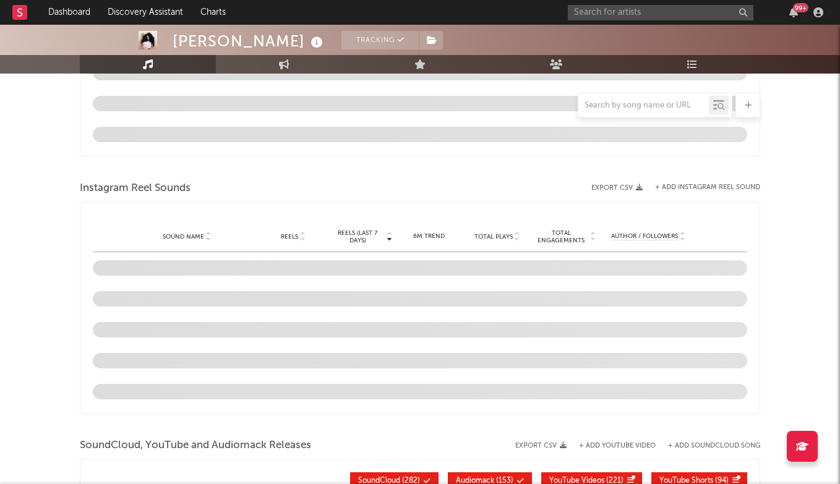
scroll to position [946, 0]
